Goal: Task Accomplishment & Management: Use online tool/utility

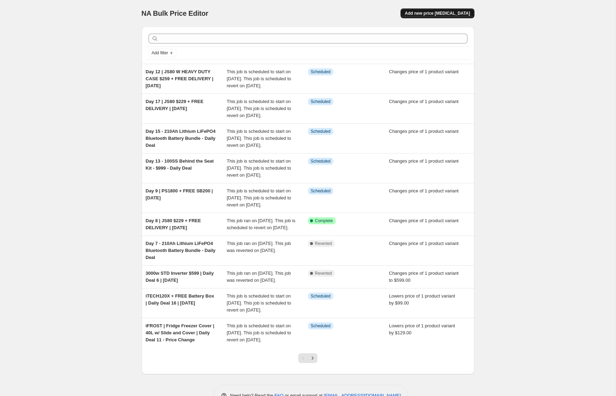
click at [429, 13] on span "Add new price [MEDICAL_DATA]" at bounding box center [436, 14] width 65 height 6
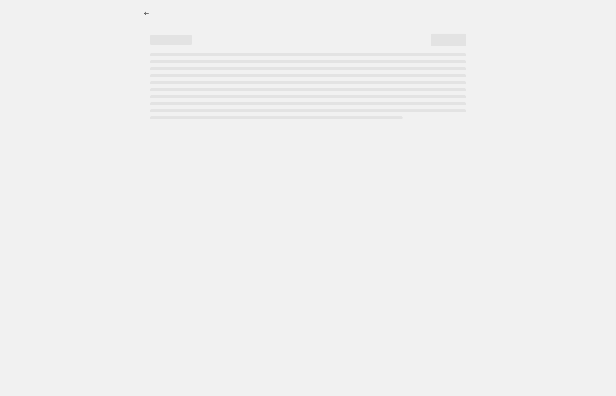
select select "percentage"
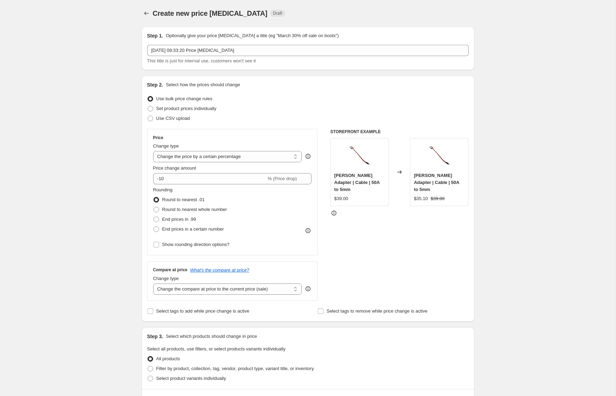
click at [507, 84] on div "Create new price [MEDICAL_DATA]. This page is ready Create new price [MEDICAL_D…" at bounding box center [307, 352] width 615 height 704
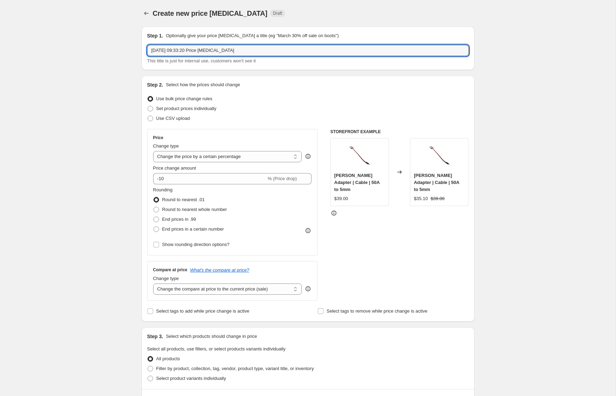
drag, startPoint x: 270, startPoint y: 50, endPoint x: 93, endPoint y: 43, distance: 177.3
click at [92, 43] on div "Create new price [MEDICAL_DATA]. This page is ready Create new price [MEDICAL_D…" at bounding box center [307, 352] width 615 height 704
type input "JS80 + Heavy Duty Case Daily Deal 8"
click at [99, 145] on div "Create new price [MEDICAL_DATA]. This page is ready Create new price [MEDICAL_D…" at bounding box center [307, 352] width 615 height 704
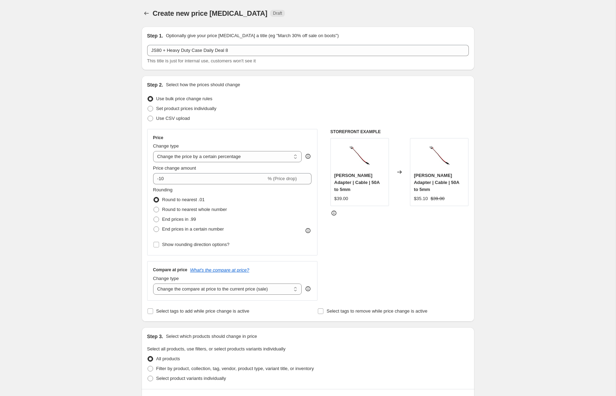
scroll to position [6, 0]
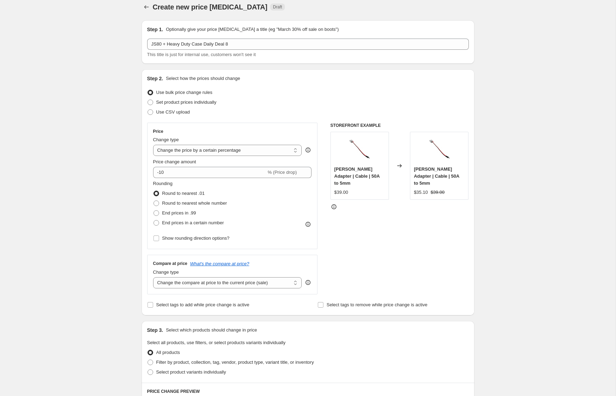
click at [107, 194] on div "Create new price [MEDICAL_DATA]. This page is ready Create new price [MEDICAL_D…" at bounding box center [307, 346] width 615 height 704
click at [150, 103] on span at bounding box center [150, 102] width 6 height 6
click at [148, 100] on input "Set product prices individually" at bounding box center [147, 99] width 0 height 0
radio input "true"
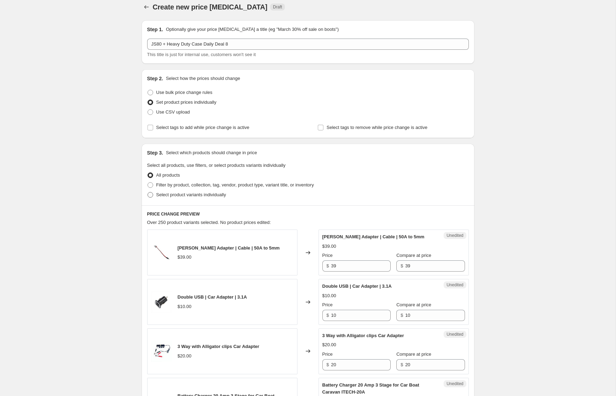
click at [150, 196] on span at bounding box center [150, 195] width 6 height 6
click at [148, 192] on input "Select product variants individually" at bounding box center [147, 192] width 0 height 0
radio input "true"
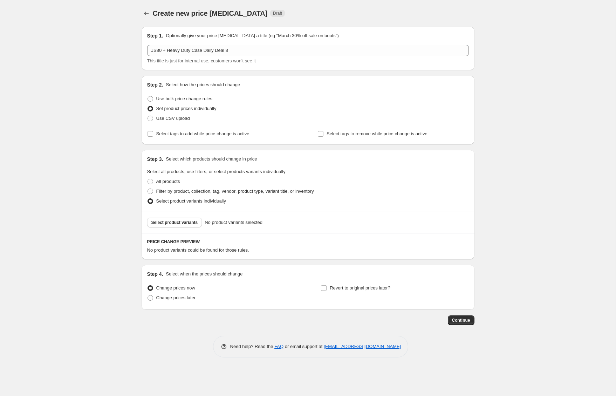
scroll to position [0, 0]
click at [180, 234] on div "PRICE CHANGE PREVIEW No product variants could be found for those rules." at bounding box center [307, 246] width 333 height 26
click at [182, 218] on button "Select product variants" at bounding box center [174, 222] width 55 height 10
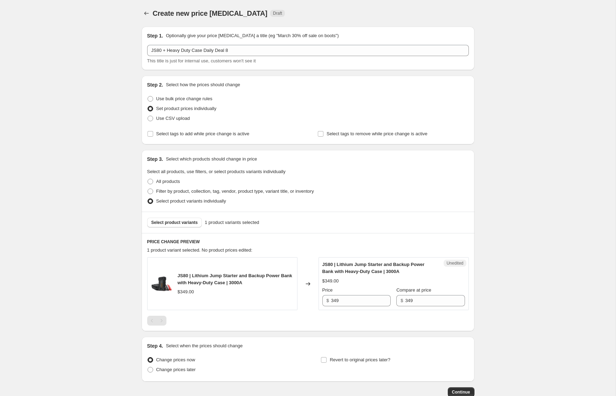
click at [529, 248] on div "Create new price [MEDICAL_DATA]. This page is ready Create new price [MEDICAL_D…" at bounding box center [307, 219] width 615 height 439
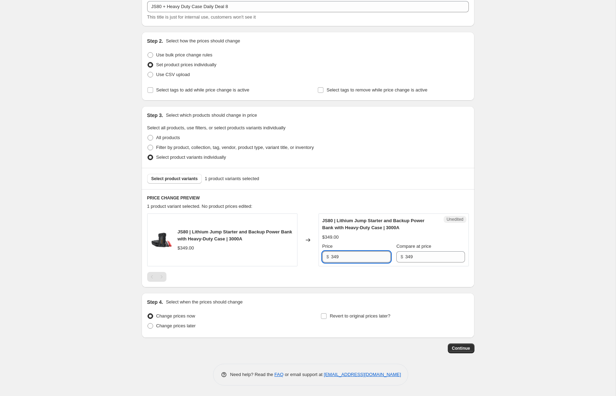
click at [374, 261] on input "349" at bounding box center [361, 256] width 60 height 11
drag, startPoint x: 373, startPoint y: 259, endPoint x: 288, endPoint y: 257, distance: 84.7
click at [288, 257] on div "JS80 | Lithium Jump Starter and Backup Power Bank with Heavy-Duty Case | 3000A …" at bounding box center [307, 239] width 321 height 53
type input "259"
click at [331, 320] on label "Revert to original prices later?" at bounding box center [355, 316] width 70 height 10
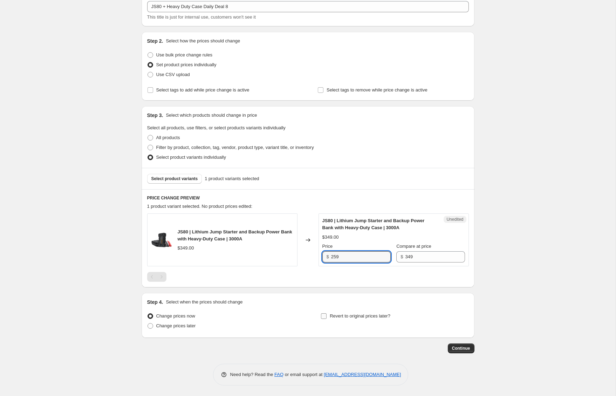
click at [326, 319] on input "Revert to original prices later?" at bounding box center [324, 316] width 6 height 6
checkbox input "true"
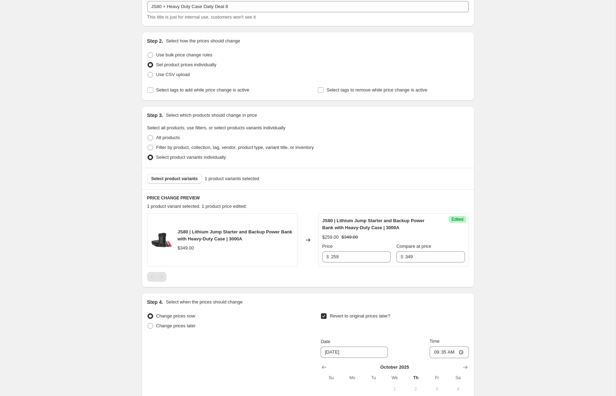
scroll to position [164, 0]
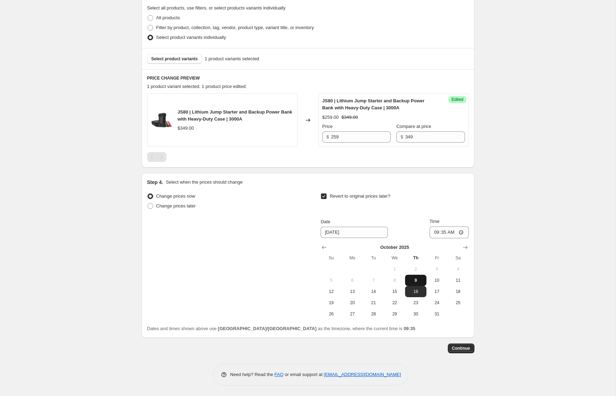
click at [414, 283] on button "9" at bounding box center [415, 279] width 21 height 11
type input "[DATE]"
click at [435, 233] on input "09:35" at bounding box center [448, 232] width 39 height 12
type input "23:59"
click at [537, 236] on div "Create new price [MEDICAL_DATA]. This page is ready Create new price [MEDICAL_D…" at bounding box center [307, 115] width 615 height 559
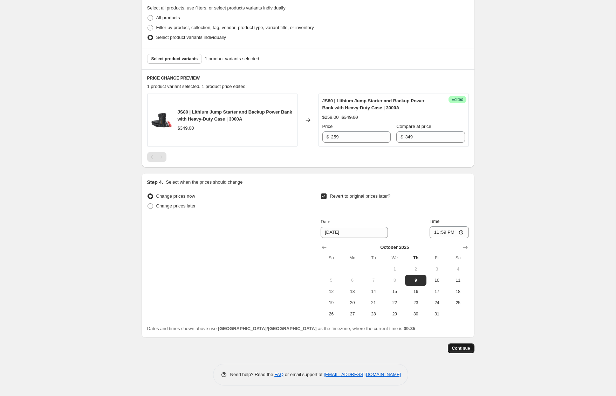
click at [460, 349] on span "Continue" at bounding box center [461, 348] width 18 height 6
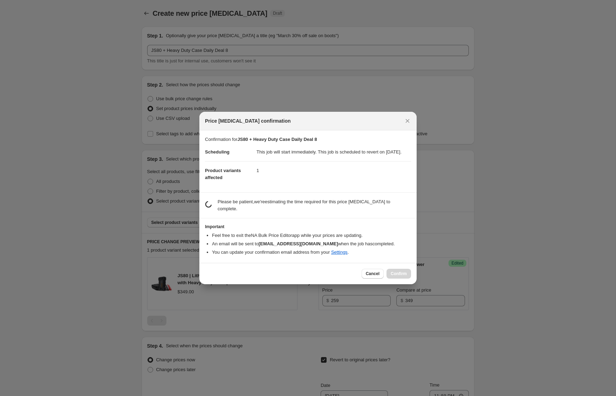
scroll to position [0, 0]
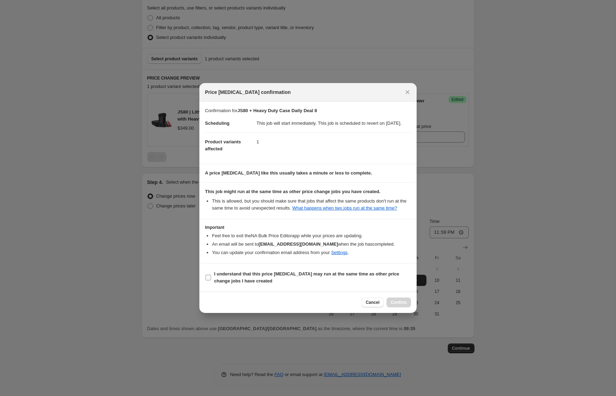
drag, startPoint x: 211, startPoint y: 283, endPoint x: 222, endPoint y: 286, distance: 11.3
click at [211, 284] on label "I understand that this price [MEDICAL_DATA] may run at the same time as other p…" at bounding box center [308, 277] width 206 height 17
click at [211, 280] on input "I understand that this price [MEDICAL_DATA] may run at the same time as other p…" at bounding box center [208, 277] width 6 height 6
checkbox input "true"
click at [409, 307] on button "Confirm" at bounding box center [398, 302] width 25 height 10
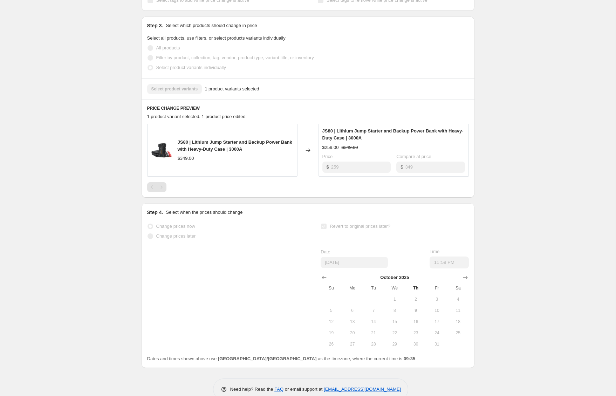
scroll to position [168, 0]
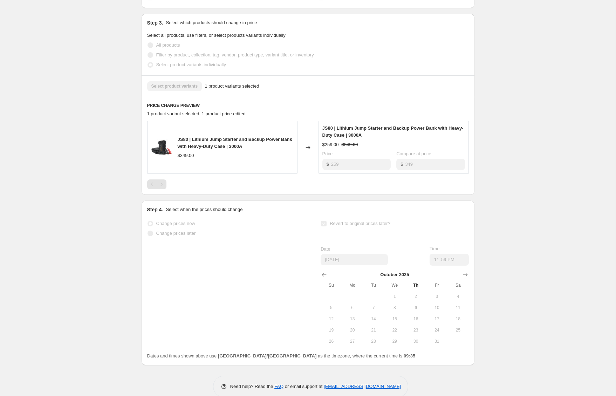
click at [503, 286] on div "JS80 + Heavy Duty Case Daily Deal 8. This page is ready JS80 + Heavy Duty Case …" at bounding box center [307, 120] width 615 height 576
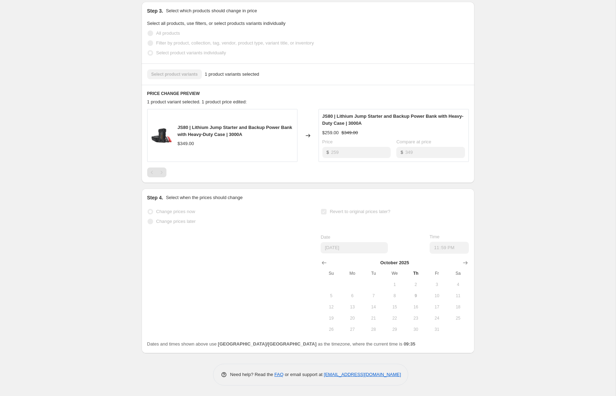
scroll to position [0, 0]
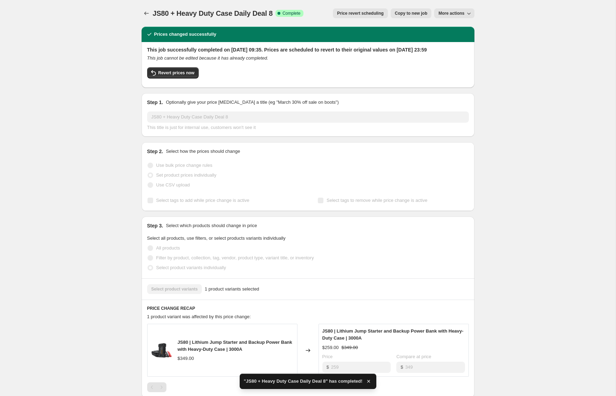
click at [60, 173] on div "JS80 + Heavy Duty Case Daily Deal 8. This page is ready JS80 + Heavy Duty Case …" at bounding box center [307, 305] width 615 height 610
click at [144, 15] on icon "Price change jobs" at bounding box center [146, 13] width 7 height 7
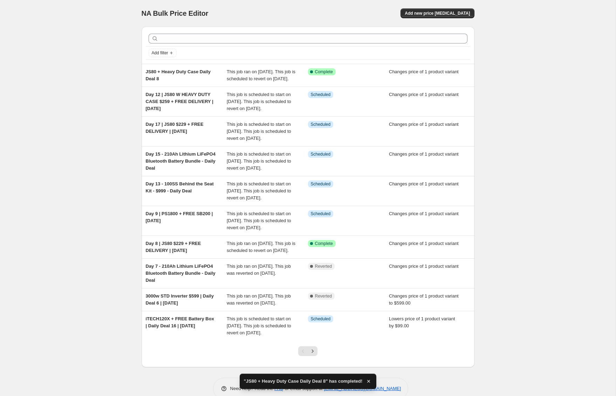
drag, startPoint x: 84, startPoint y: 62, endPoint x: 102, endPoint y: 59, distance: 18.0
click at [84, 62] on div "NA Bulk Price Editor. This page is ready NA Bulk Price Editor Add new price [ME…" at bounding box center [307, 205] width 615 height 410
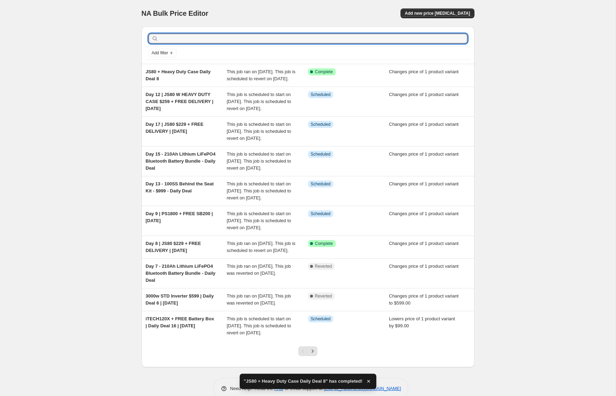
drag, startPoint x: 201, startPoint y: 37, endPoint x: 80, endPoint y: 72, distance: 125.9
click at [201, 37] on input "text" at bounding box center [313, 39] width 307 height 10
click at [53, 83] on div "NA Bulk Price Editor. This page is ready NA Bulk Price Editor Add new price [ME…" at bounding box center [307, 205] width 615 height 410
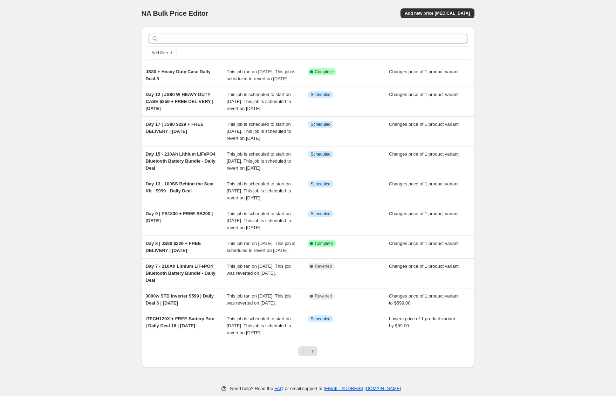
click at [53, 83] on div "NA Bulk Price Editor. This page is ready NA Bulk Price Editor Add new price [ME…" at bounding box center [307, 205] width 615 height 410
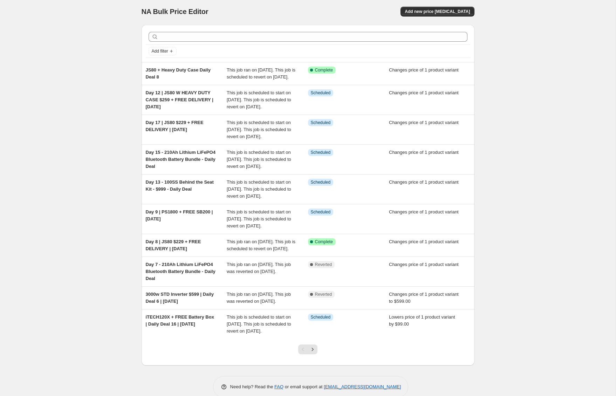
click at [60, 82] on div "NA Bulk Price Editor. This page is ready NA Bulk Price Editor Add new price [ME…" at bounding box center [307, 203] width 615 height 410
